Goal: Check status

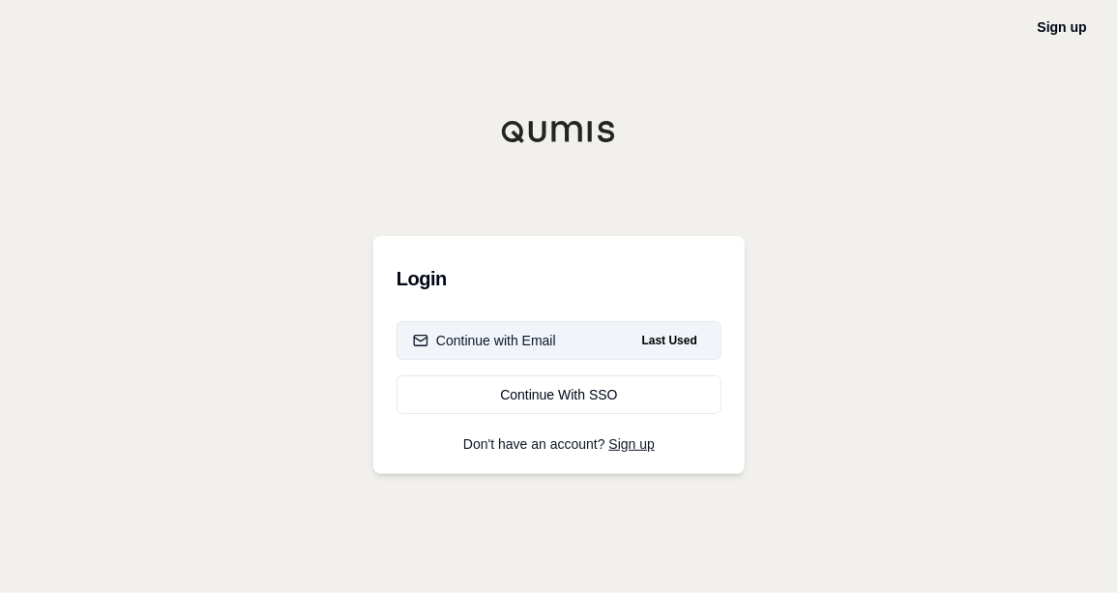
click at [502, 349] on button "Continue with Email Last Used" at bounding box center [559, 340] width 325 height 39
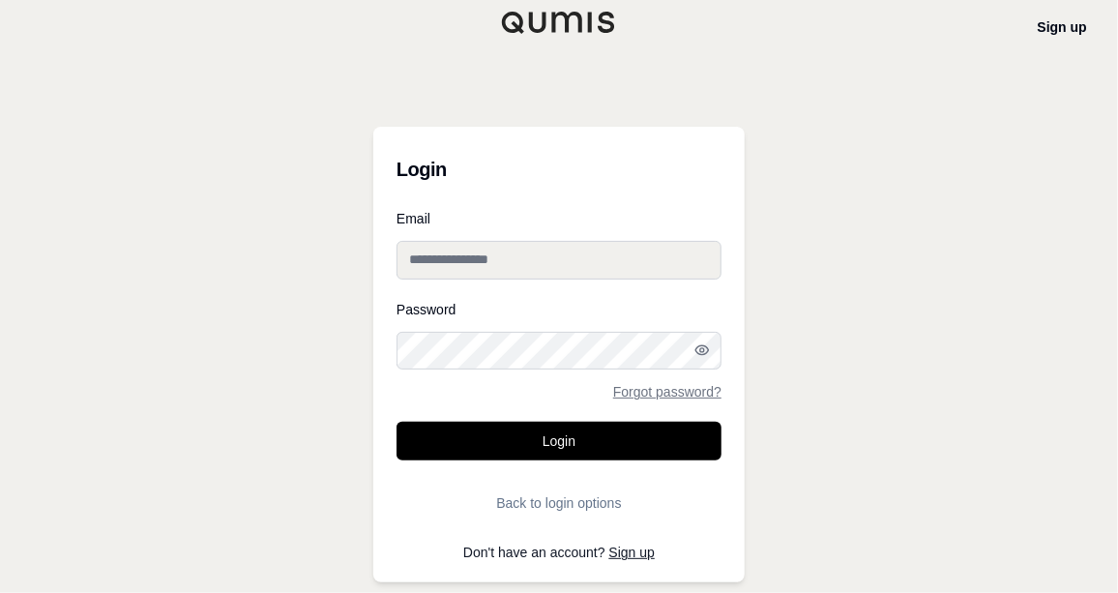
type input "**********"
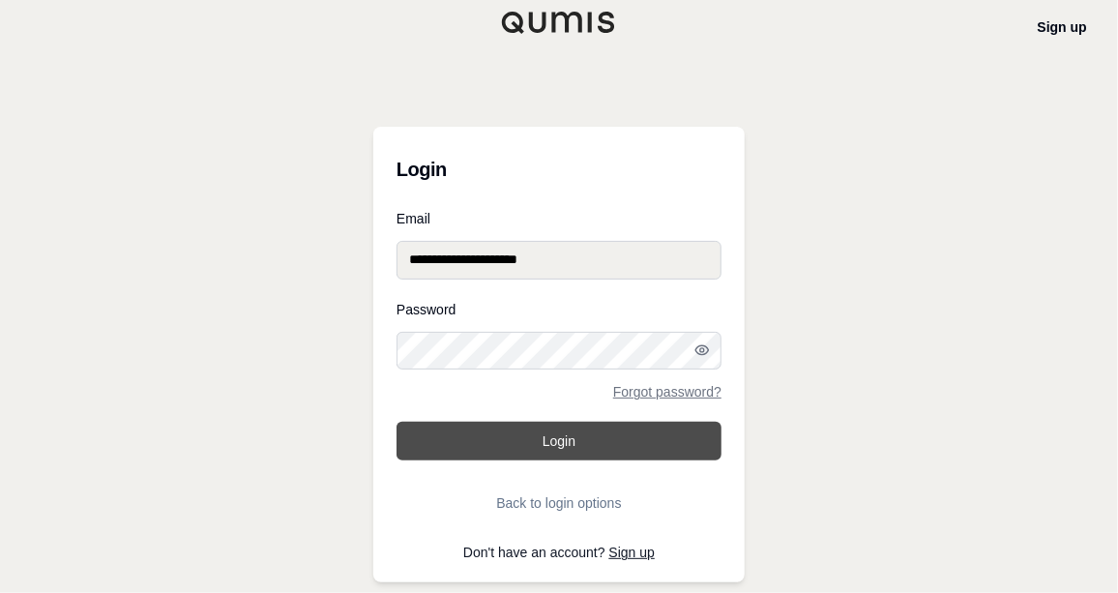
click at [465, 432] on button "Login" at bounding box center [559, 441] width 325 height 39
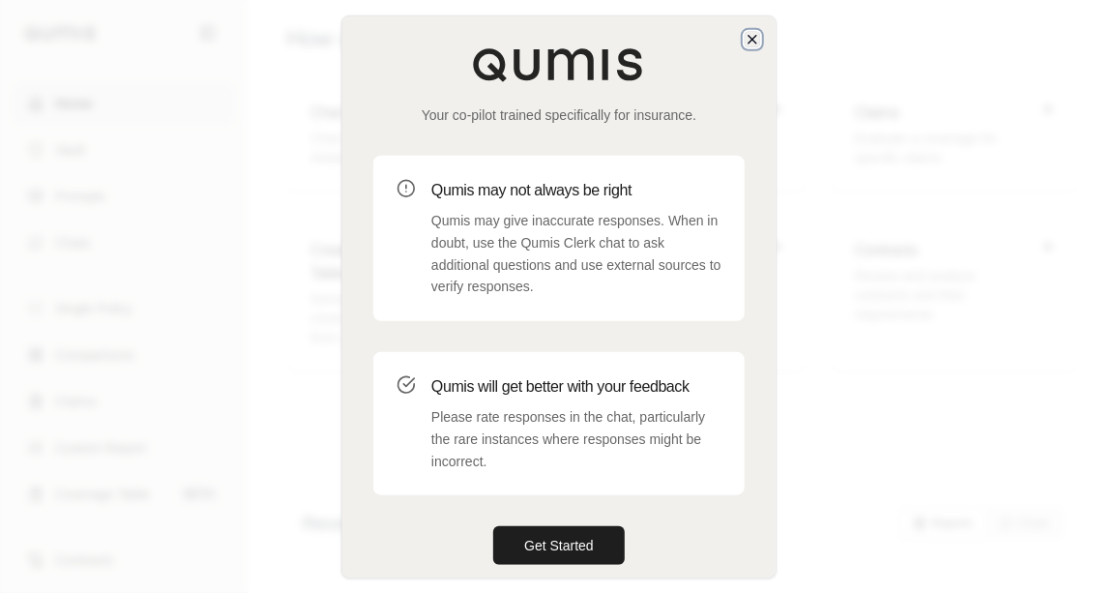
click at [752, 32] on icon "button" at bounding box center [752, 38] width 15 height 15
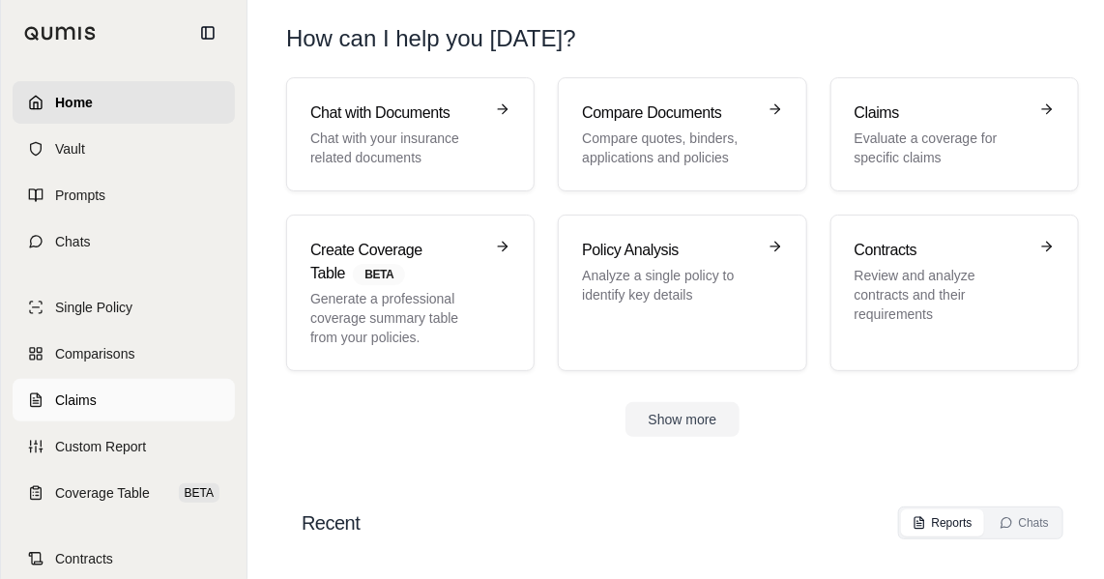
click at [49, 396] on link "Claims" at bounding box center [124, 400] width 222 height 43
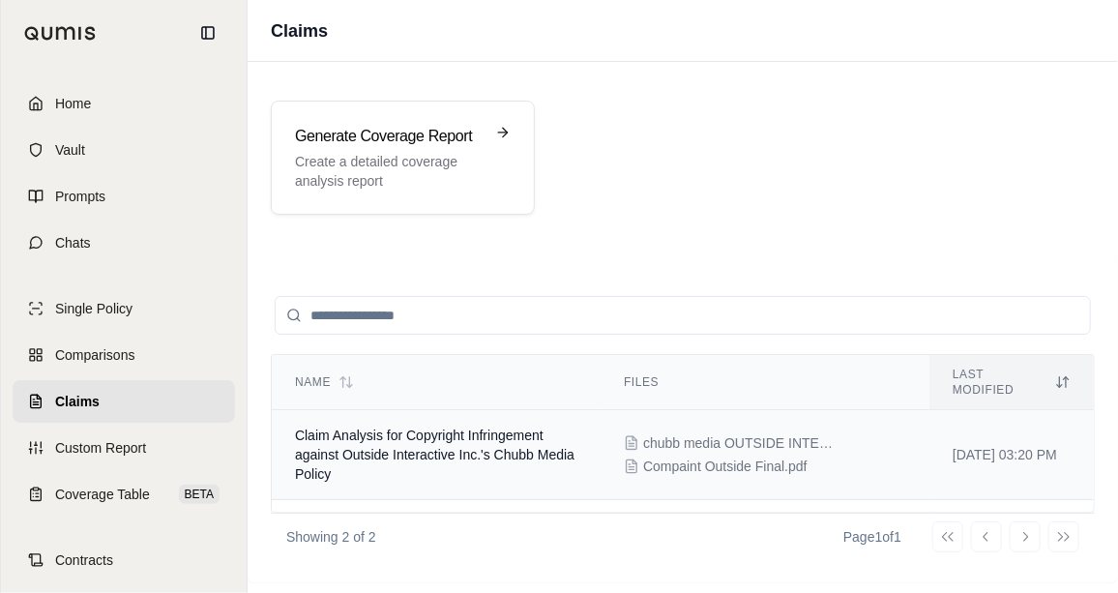
click at [493, 440] on span "Claim Analysis for Copyright Infringement against Outside Interactive Inc.'s Ch…" at bounding box center [434, 454] width 279 height 54
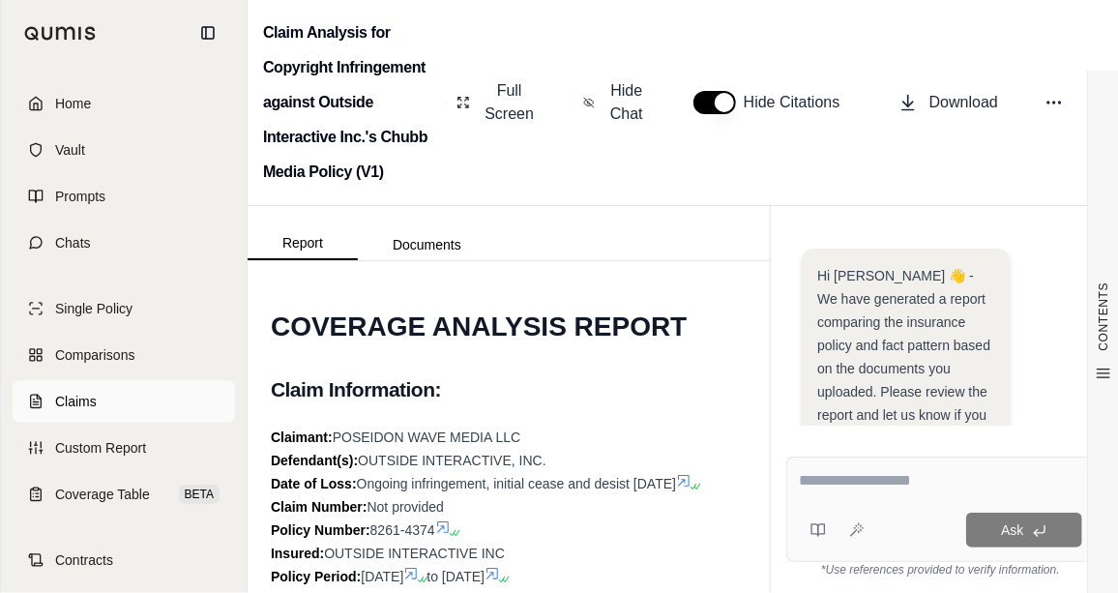
scroll to position [742, 0]
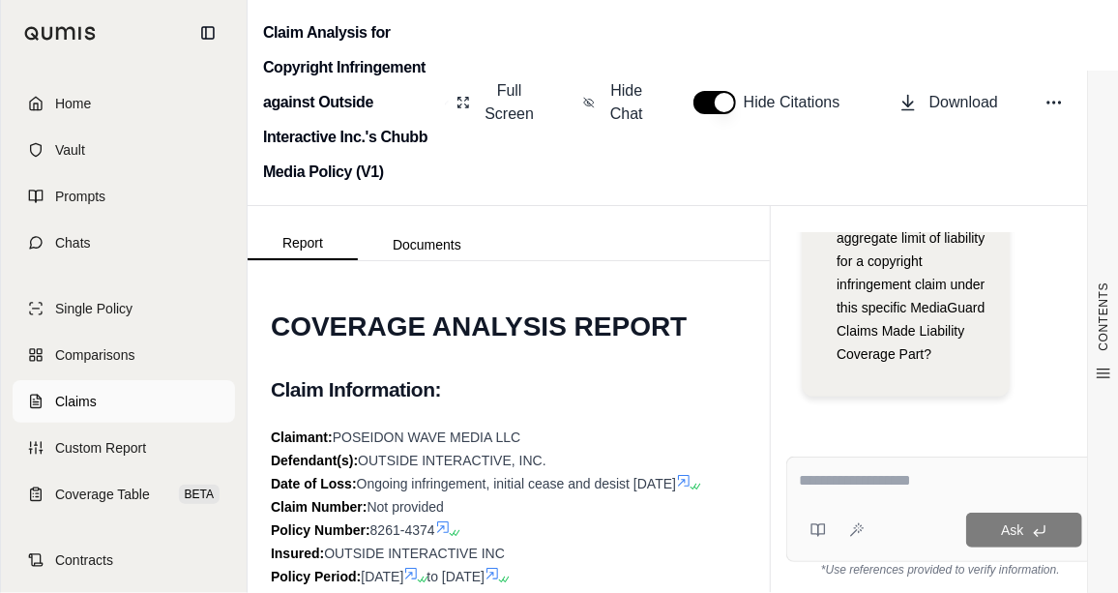
click at [80, 405] on span "Claims" at bounding box center [76, 401] width 42 height 19
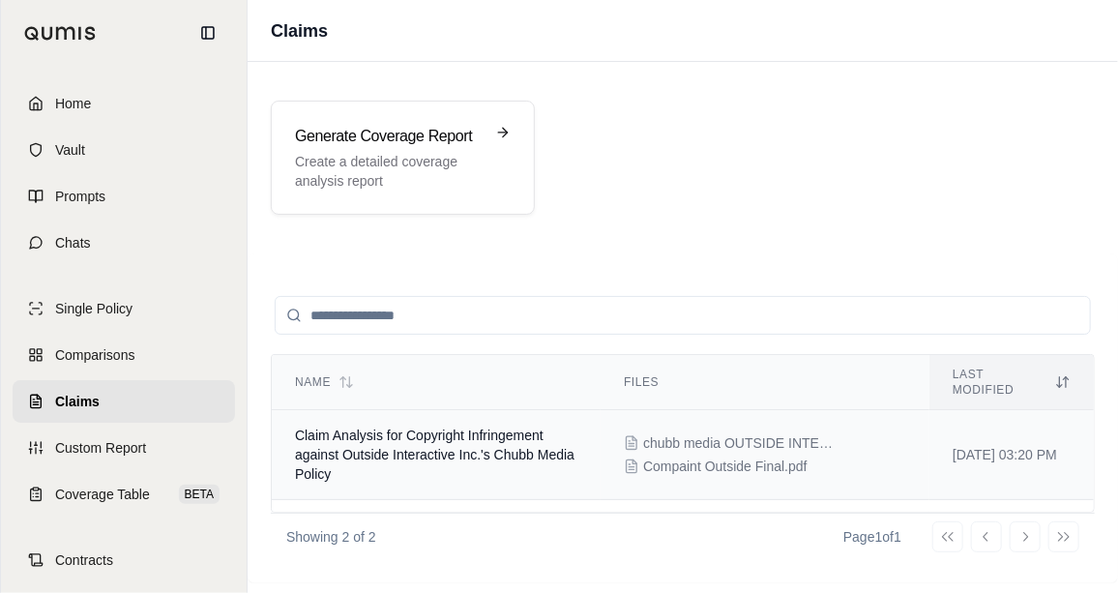
click at [462, 431] on span "Claim Analysis for Copyright Infringement against Outside Interactive Inc.'s Ch…" at bounding box center [434, 454] width 279 height 54
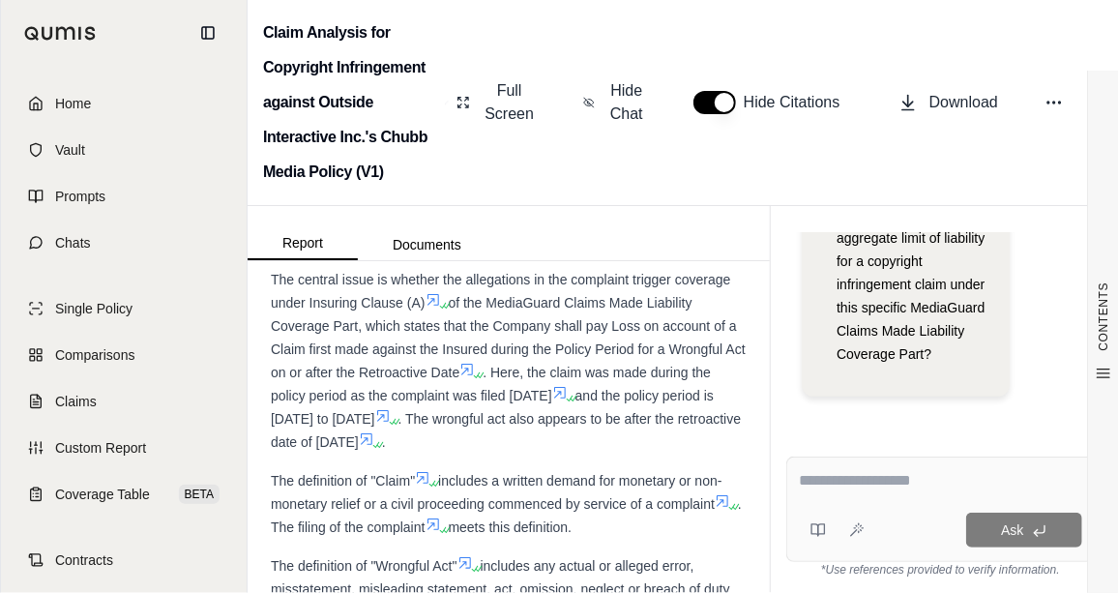
scroll to position [1925, 0]
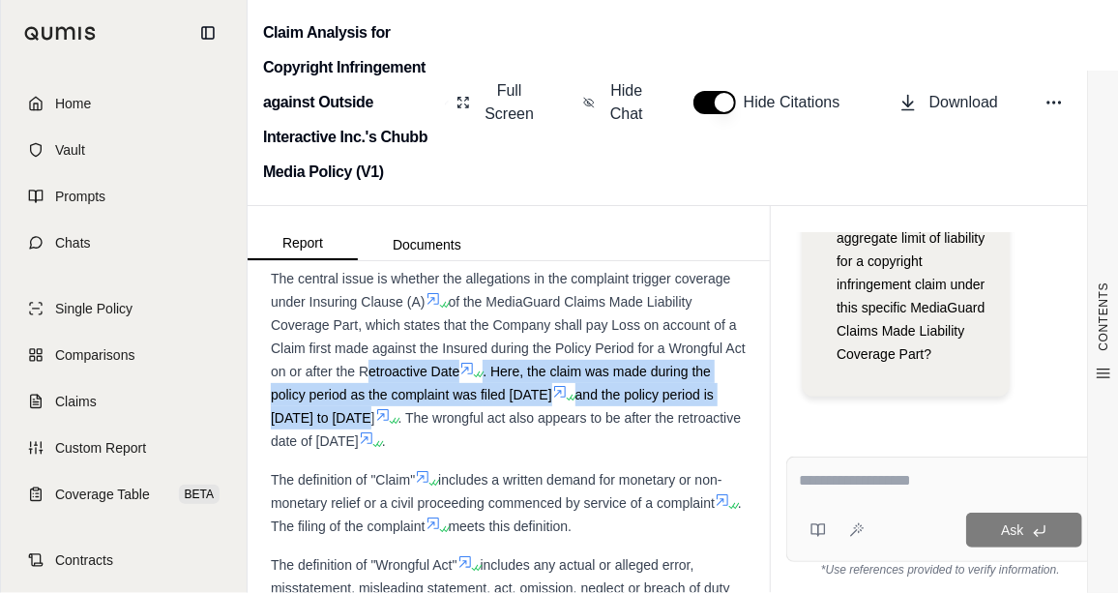
drag, startPoint x: 453, startPoint y: 454, endPoint x: 439, endPoint y: 410, distance: 45.6
click at [439, 410] on div "The central issue is whether the allegations in the complaint trigger coverage …" at bounding box center [509, 360] width 476 height 186
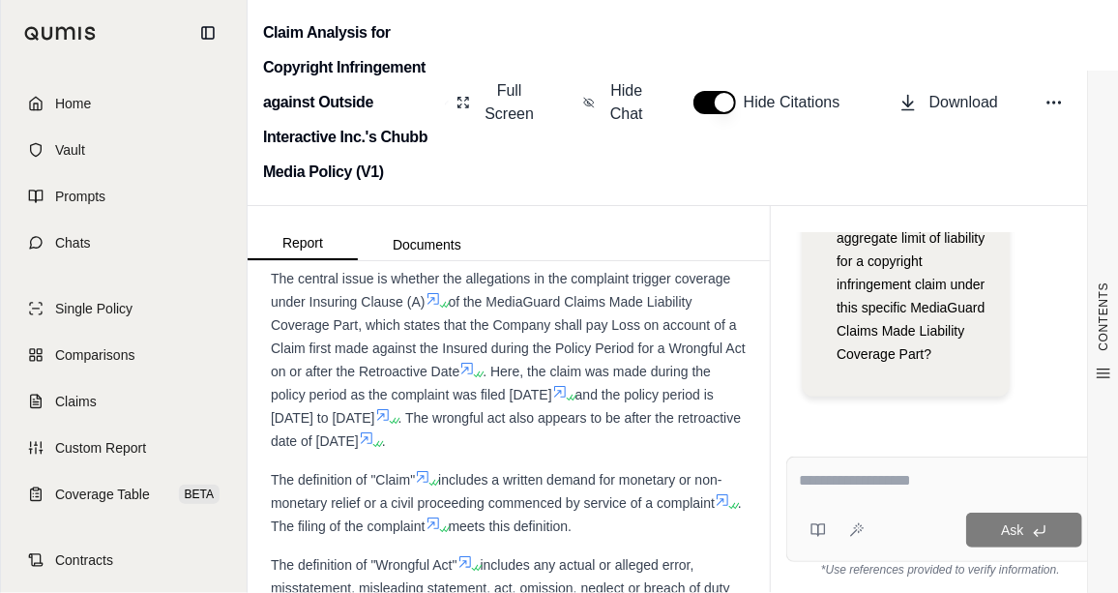
drag, startPoint x: 439, startPoint y: 410, endPoint x: 628, endPoint y: 275, distance: 232.2
click at [628, 251] on h2 "Coverage Analysis Overview" at bounding box center [509, 231] width 476 height 41
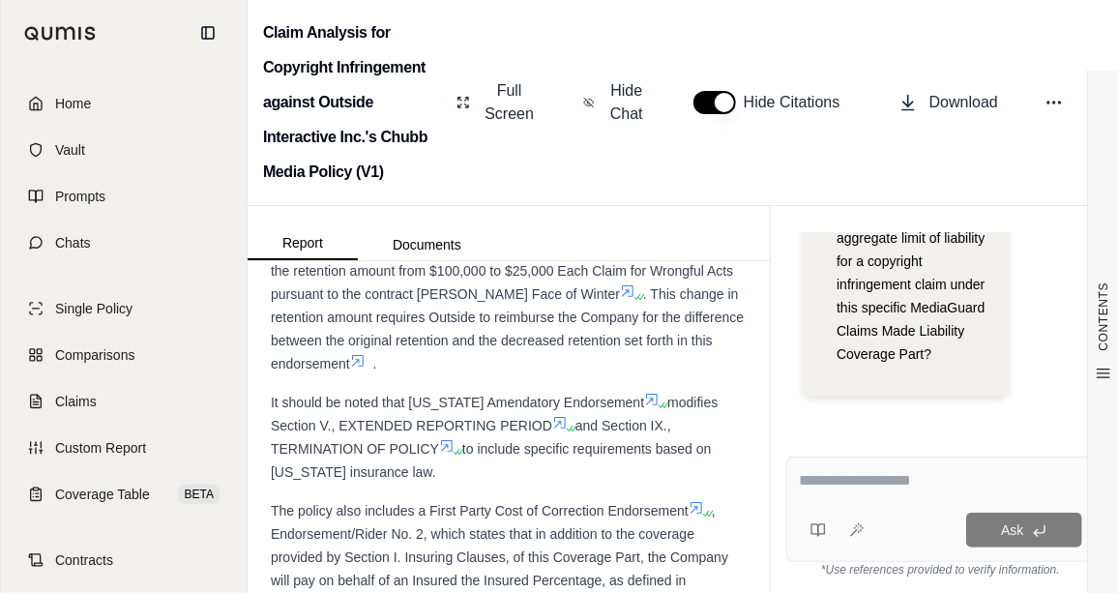
scroll to position [4516, 0]
